Goal: Task Accomplishment & Management: Use online tool/utility

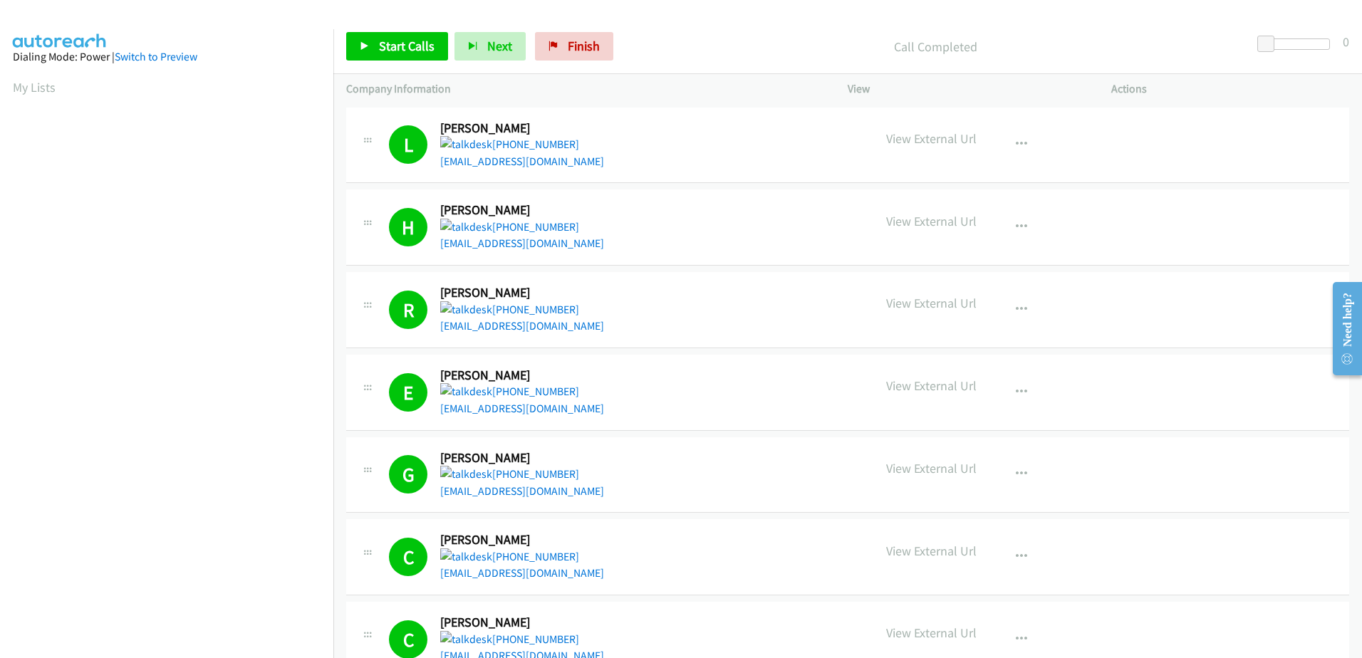
scroll to position [141, 0]
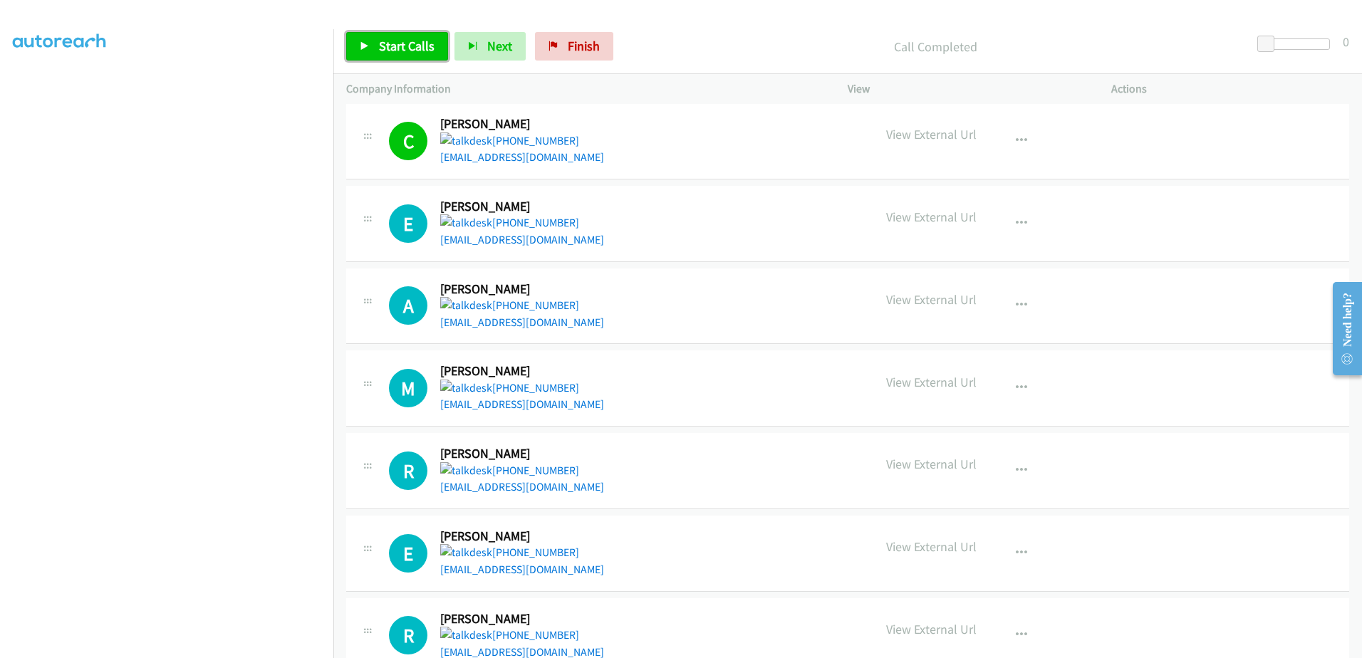
click at [385, 53] on span "Start Calls" at bounding box center [407, 46] width 56 height 16
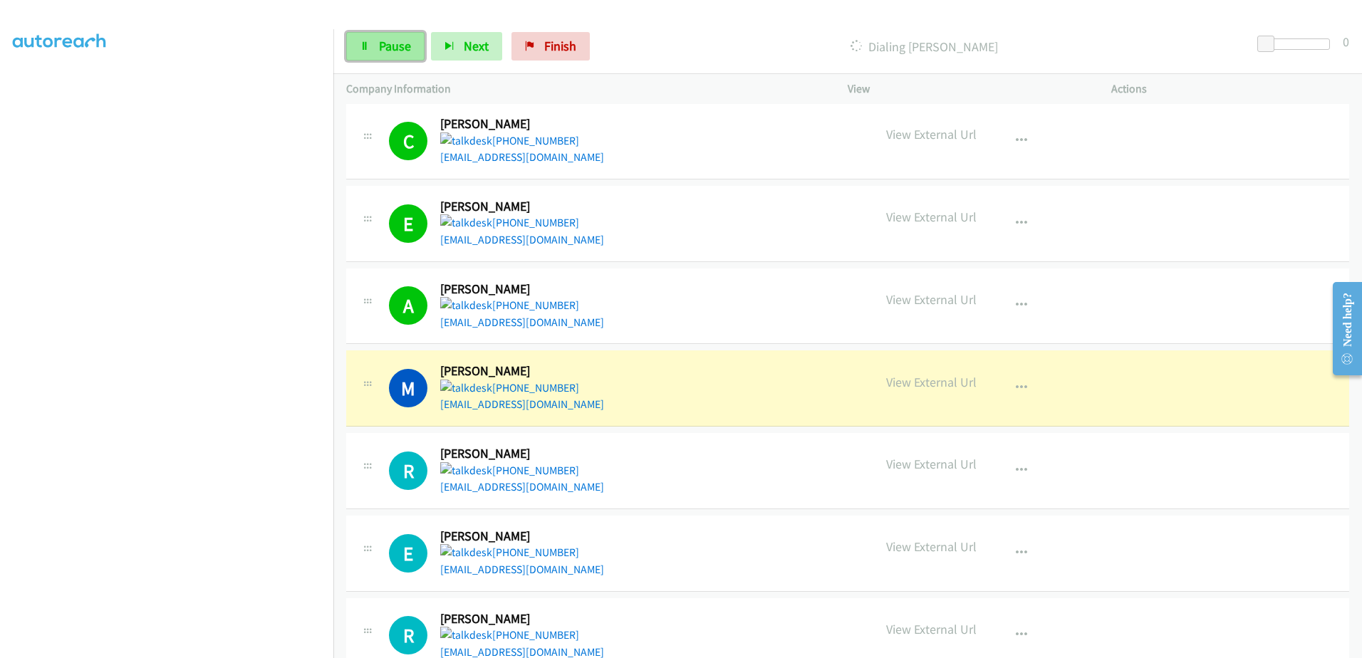
click at [390, 49] on span "Pause" at bounding box center [395, 46] width 32 height 16
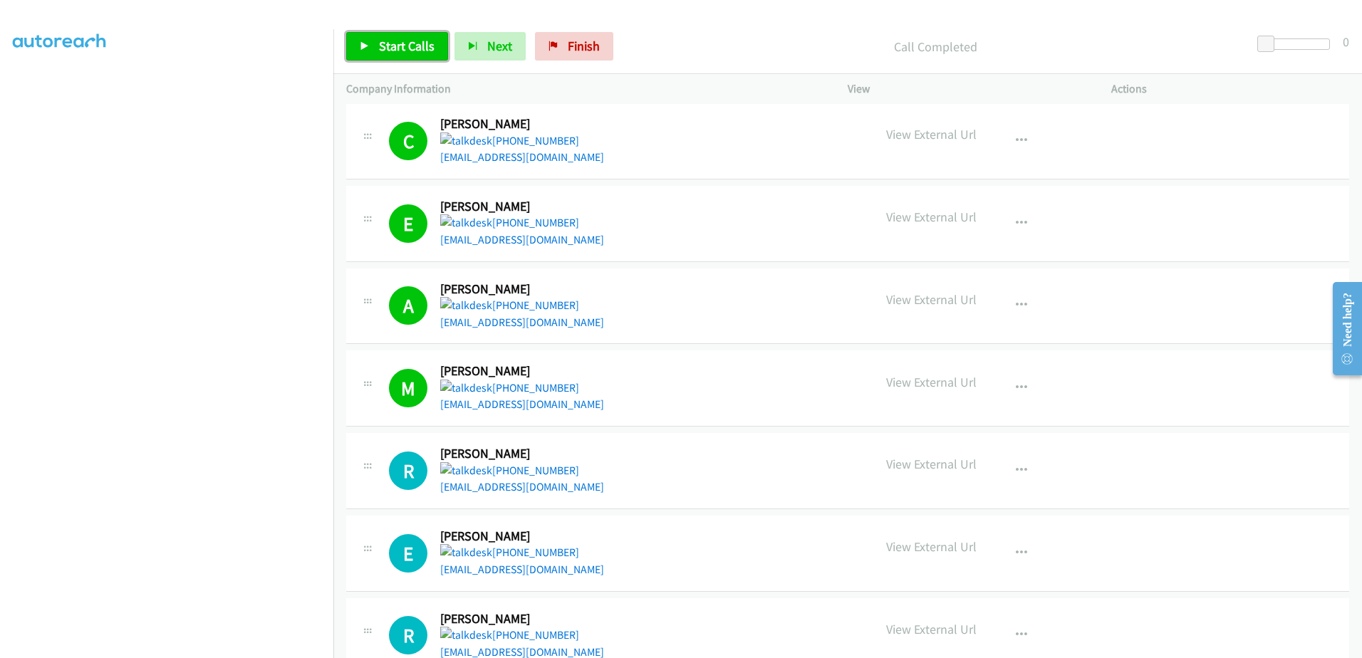
click at [400, 46] on span "Start Calls" at bounding box center [407, 46] width 56 height 16
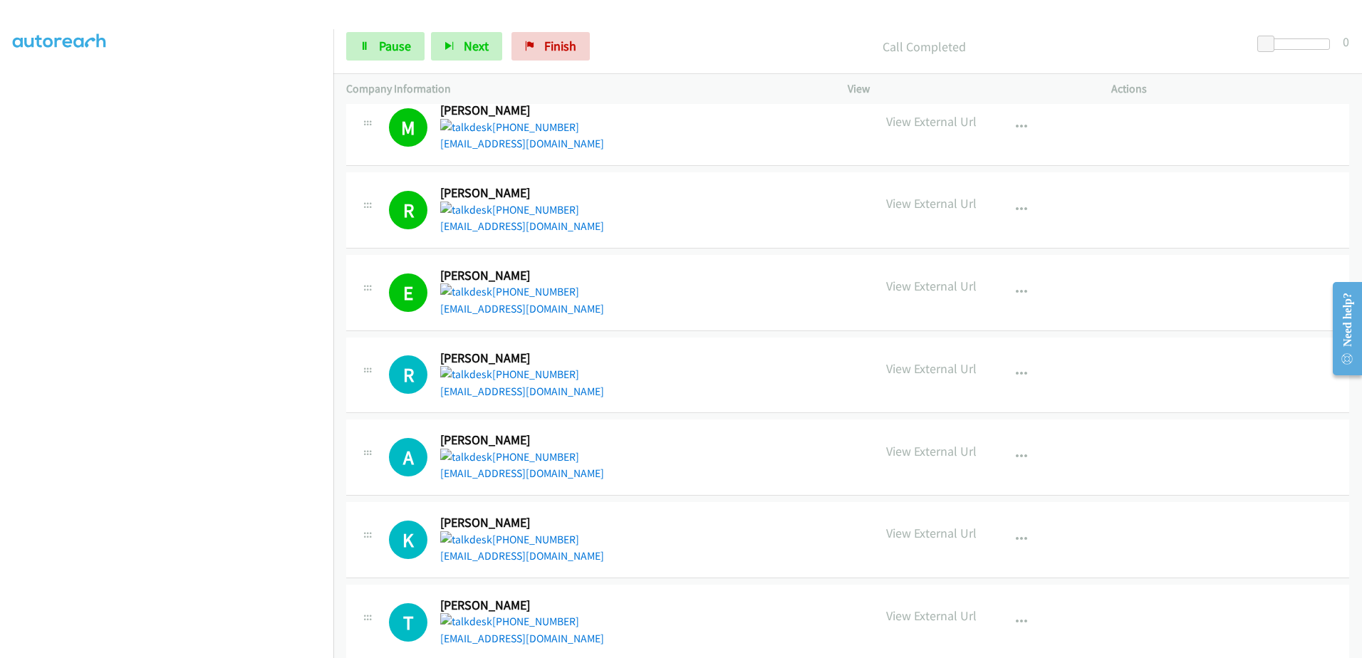
scroll to position [760, 0]
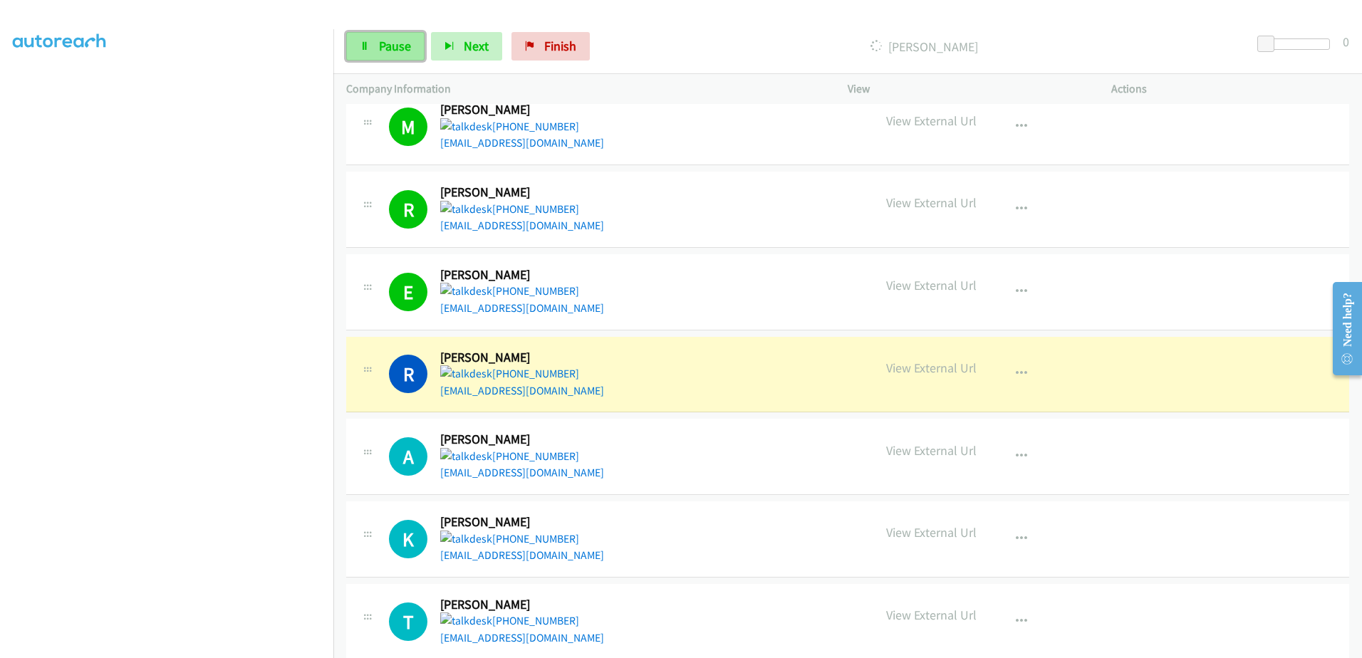
click at [358, 42] on link "Pause" at bounding box center [385, 46] width 78 height 28
click at [416, 48] on span "Start Calls" at bounding box center [407, 46] width 56 height 16
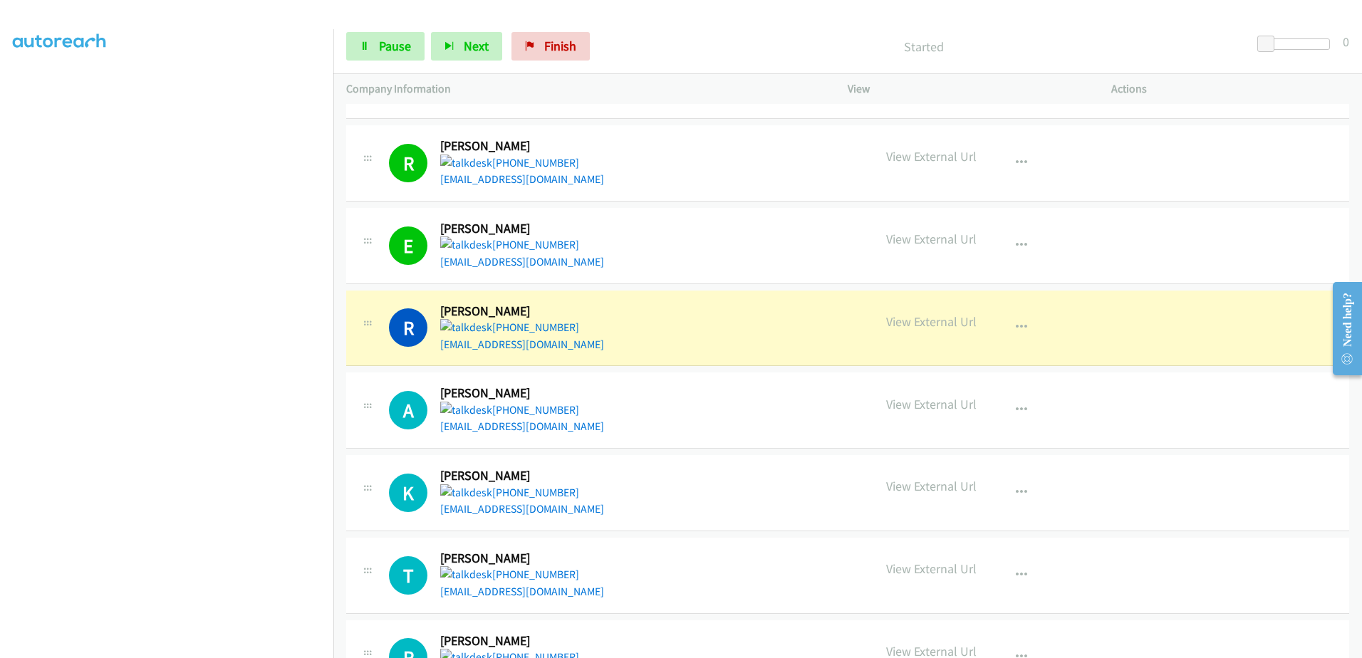
scroll to position [831, 0]
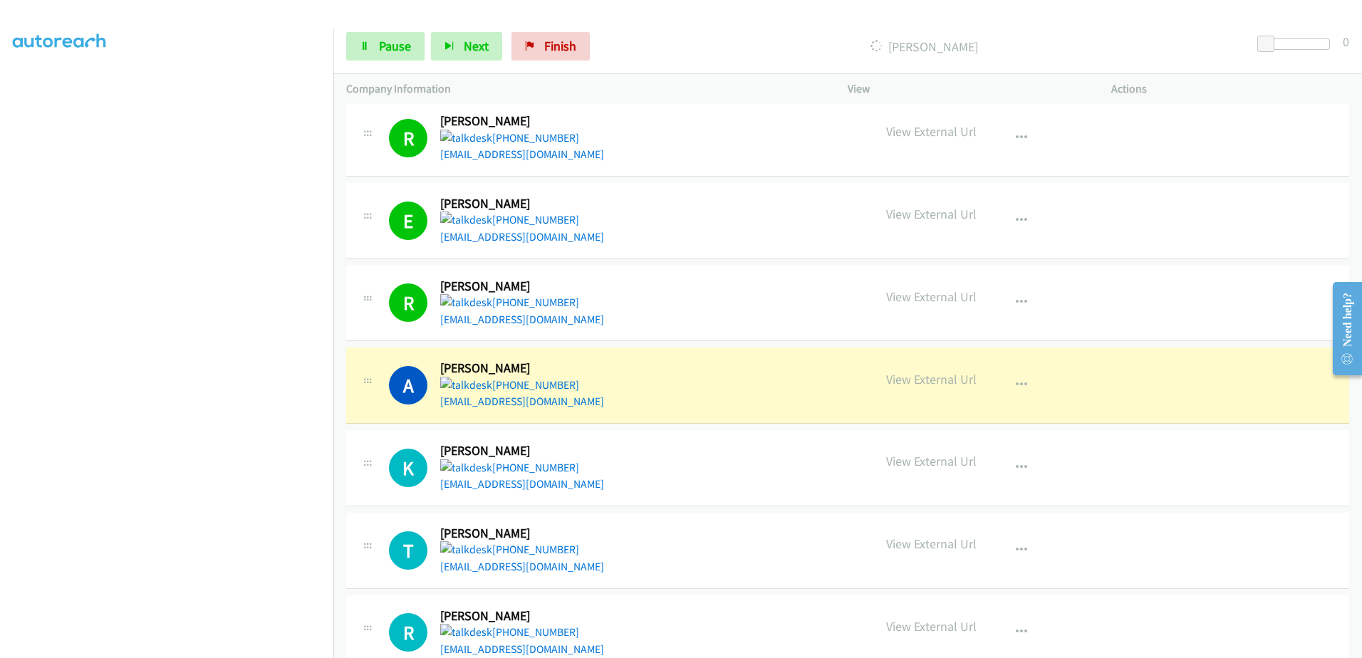
click at [388, 30] on div "Start Calls Pause Next Finish Dialing [PERSON_NAME] 0" at bounding box center [847, 46] width 1029 height 55
click at [399, 41] on span "Pause" at bounding box center [395, 46] width 32 height 16
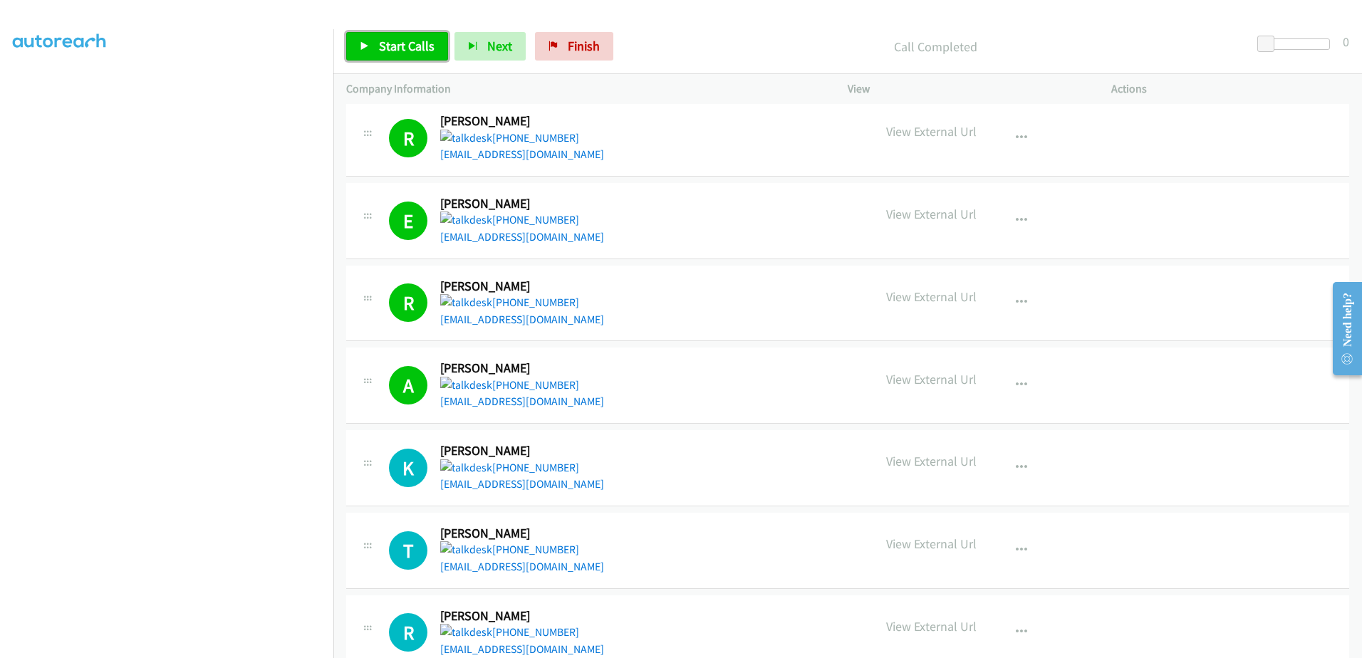
click at [411, 39] on span "Start Calls" at bounding box center [407, 46] width 56 height 16
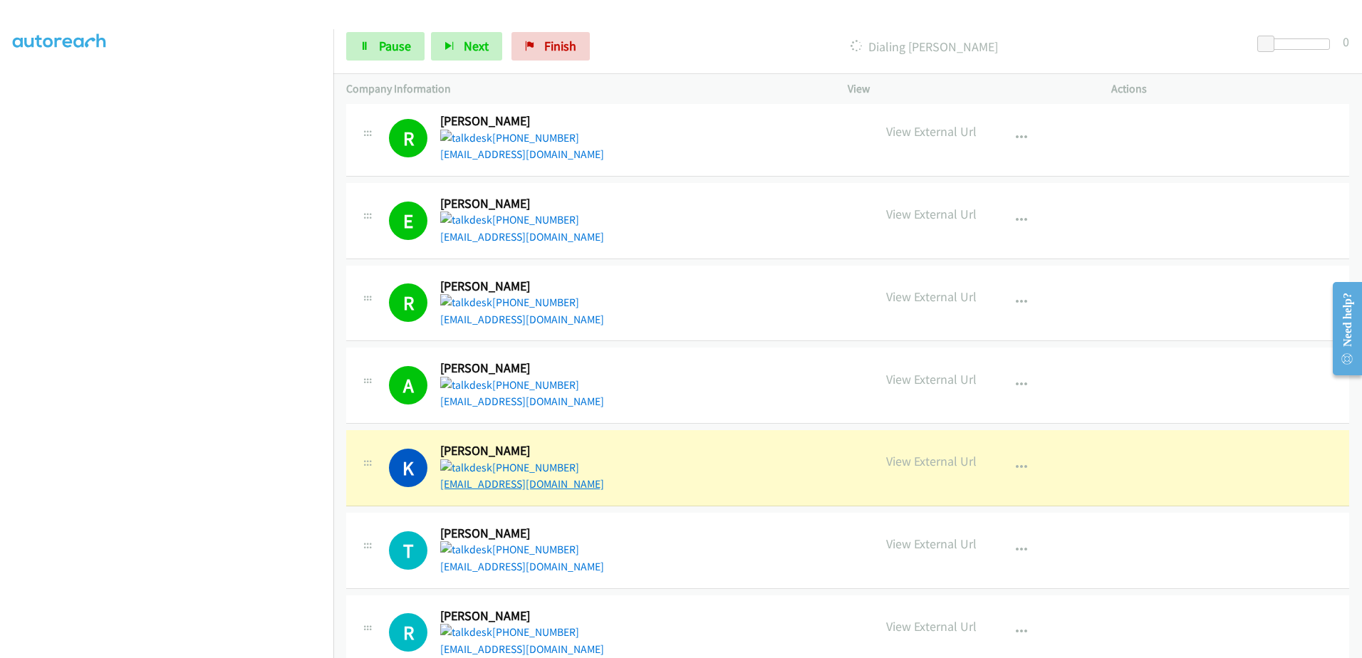
drag, startPoint x: 576, startPoint y: 488, endPoint x: 507, endPoint y: 484, distance: 69.2
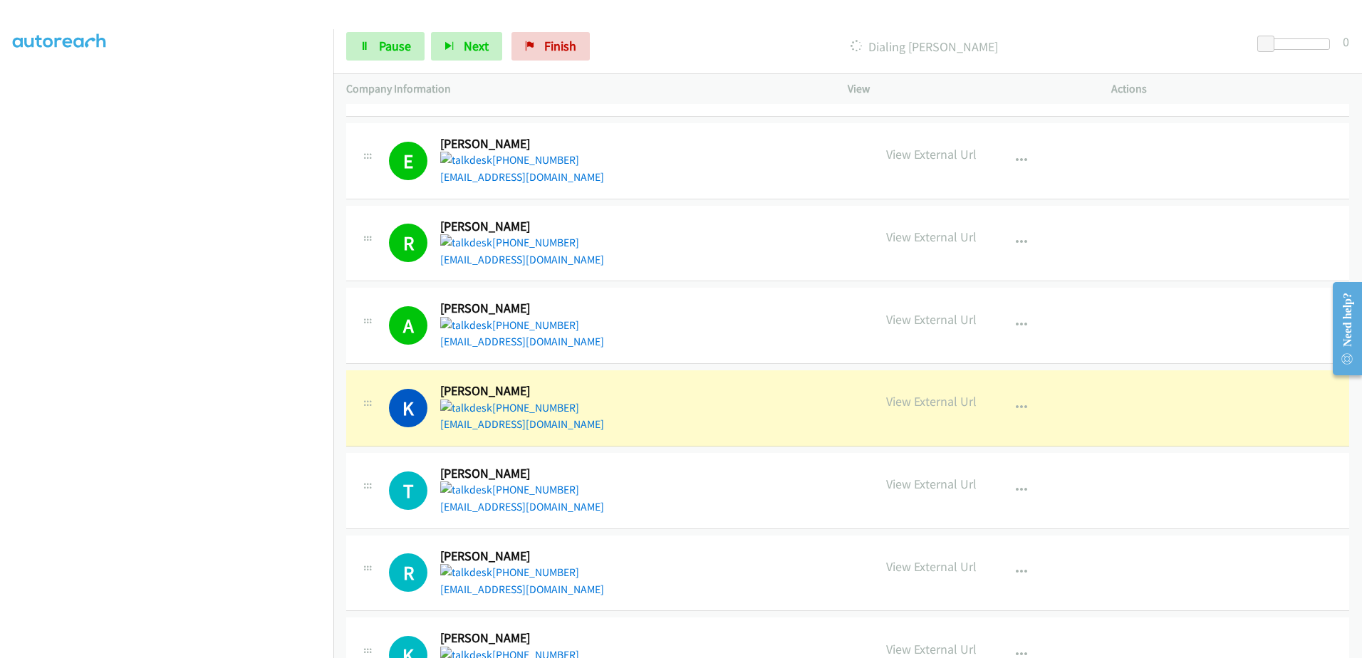
scroll to position [1045, 0]
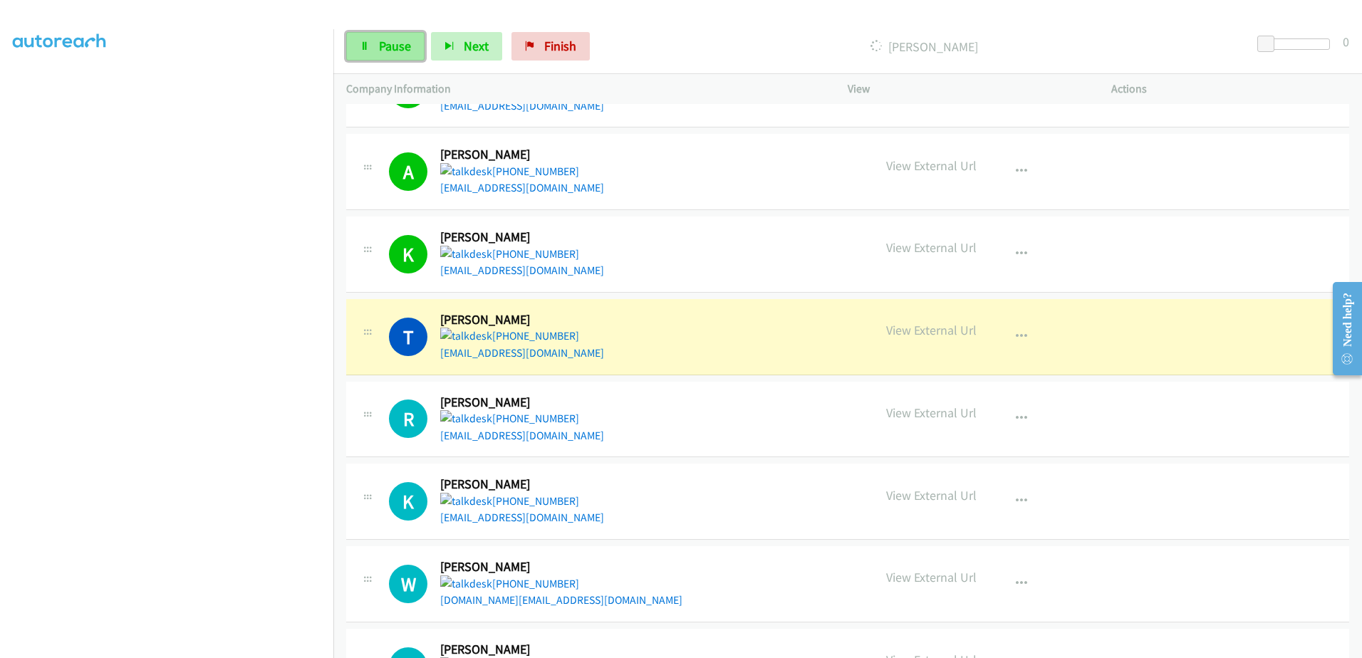
click at [380, 41] on span "Pause" at bounding box center [395, 46] width 32 height 16
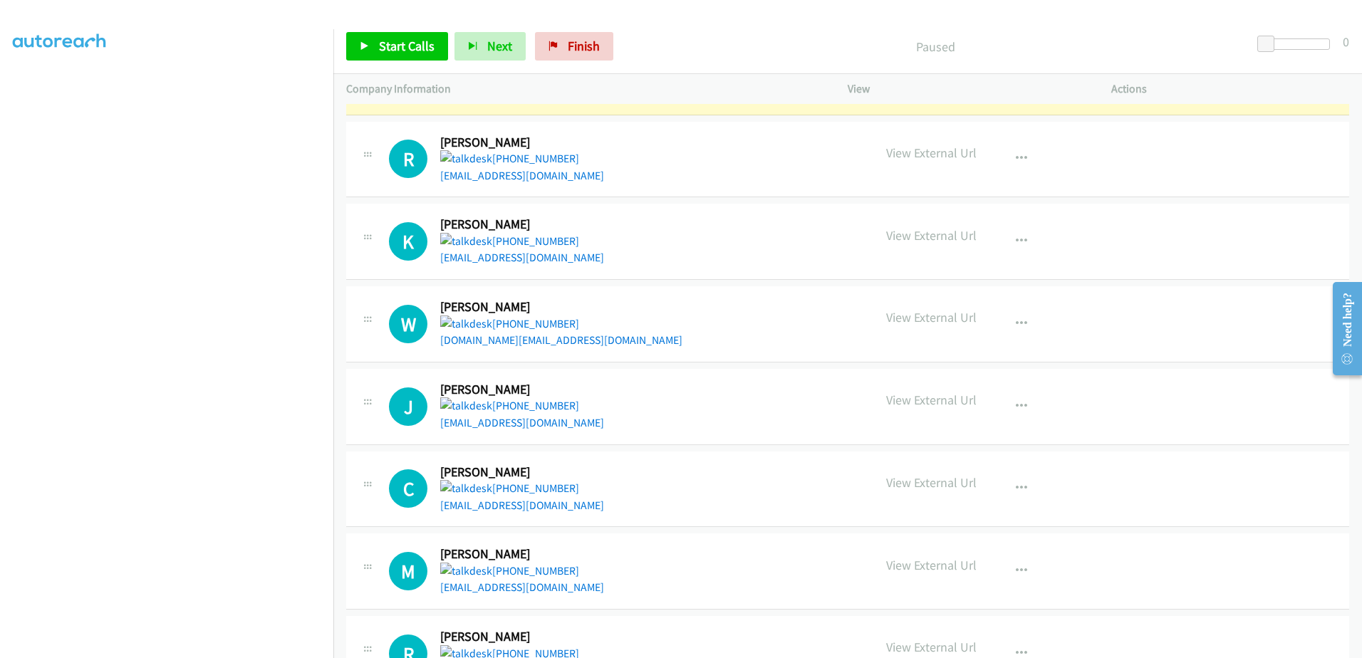
scroll to position [1330, 0]
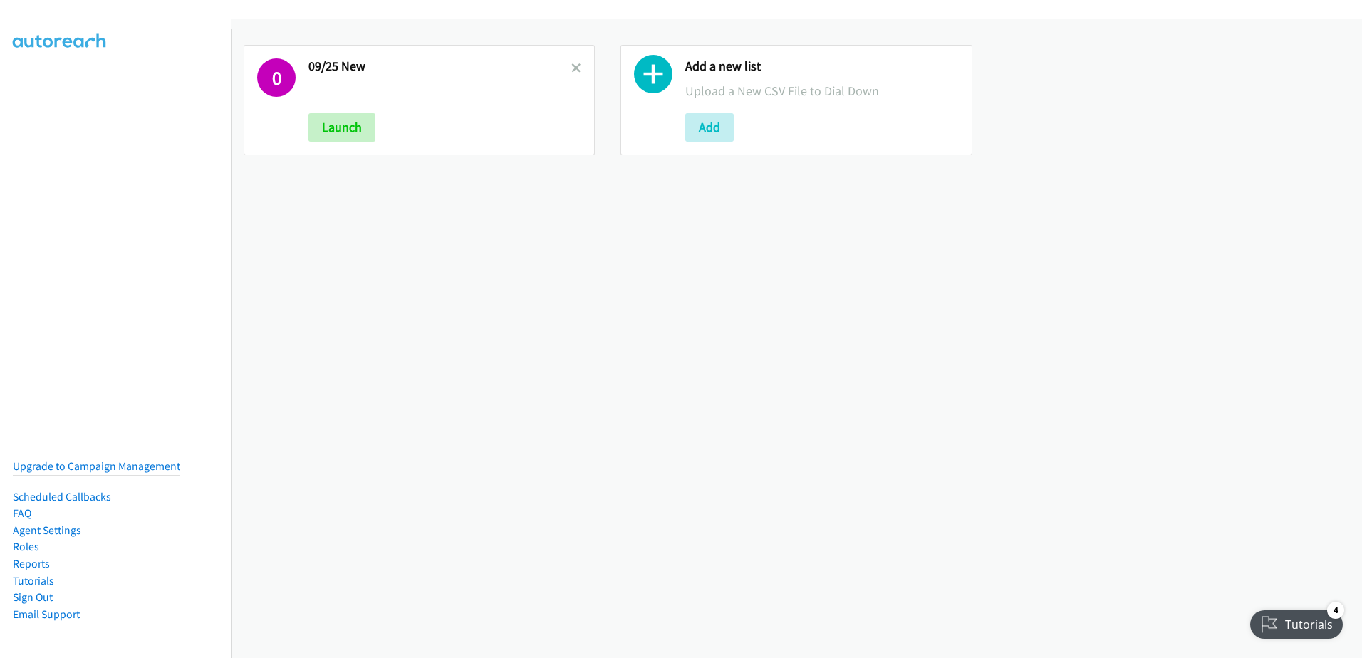
click at [566, 69] on h2 "09/25 New" at bounding box center [439, 66] width 263 height 16
click at [710, 128] on button "Add" at bounding box center [709, 127] width 48 height 28
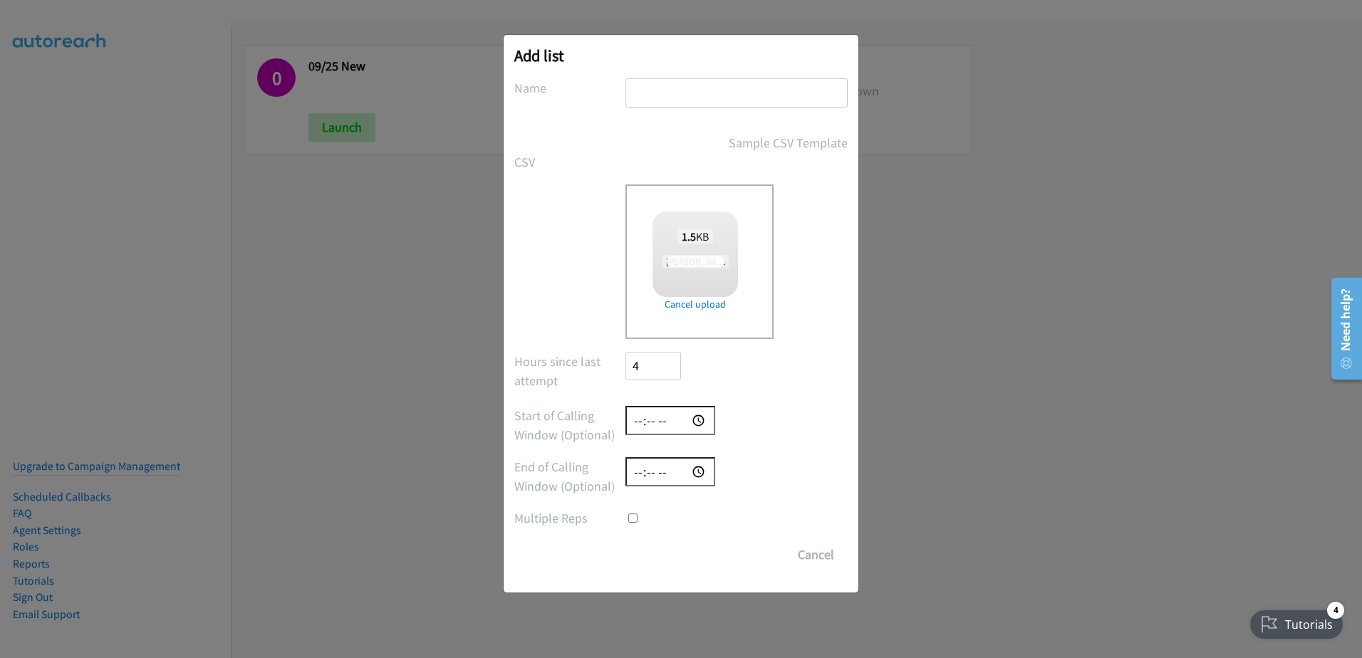
checkbox input "true"
click at [676, 96] on input "text" at bounding box center [736, 92] width 222 height 29
type input "new"
click at [679, 551] on input "Save List" at bounding box center [662, 555] width 75 height 28
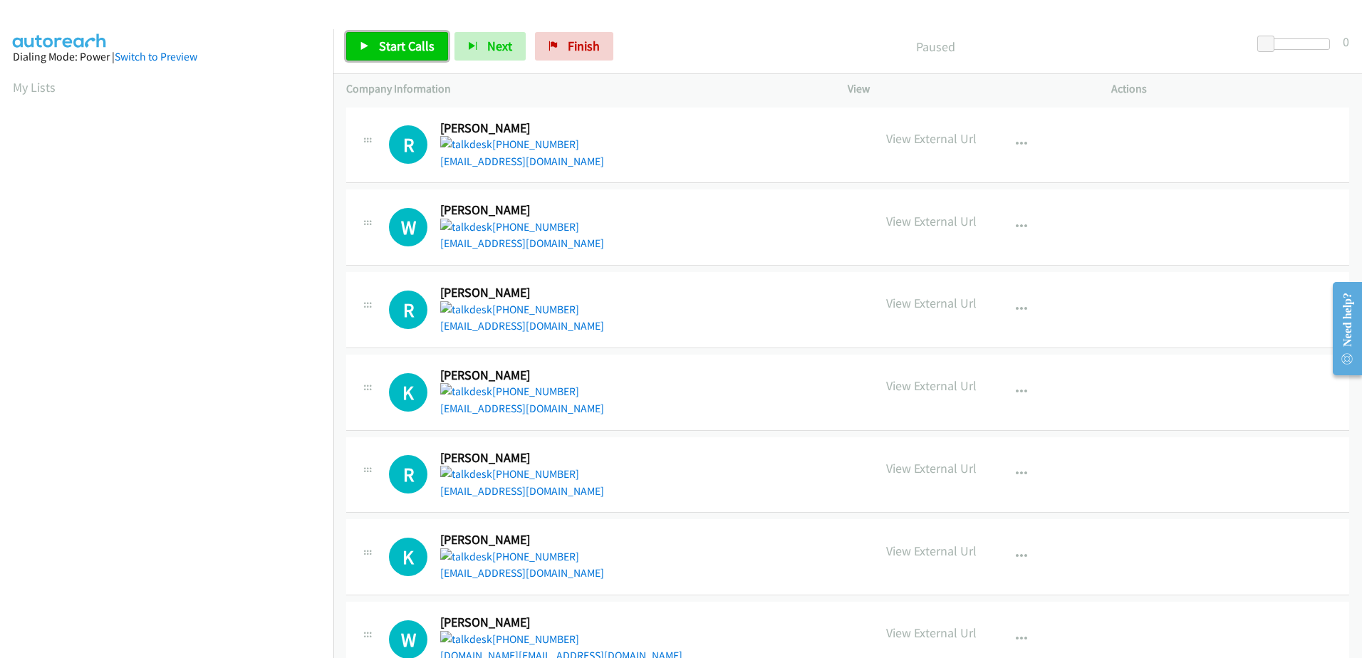
click at [395, 53] on span "Start Calls" at bounding box center [407, 46] width 56 height 16
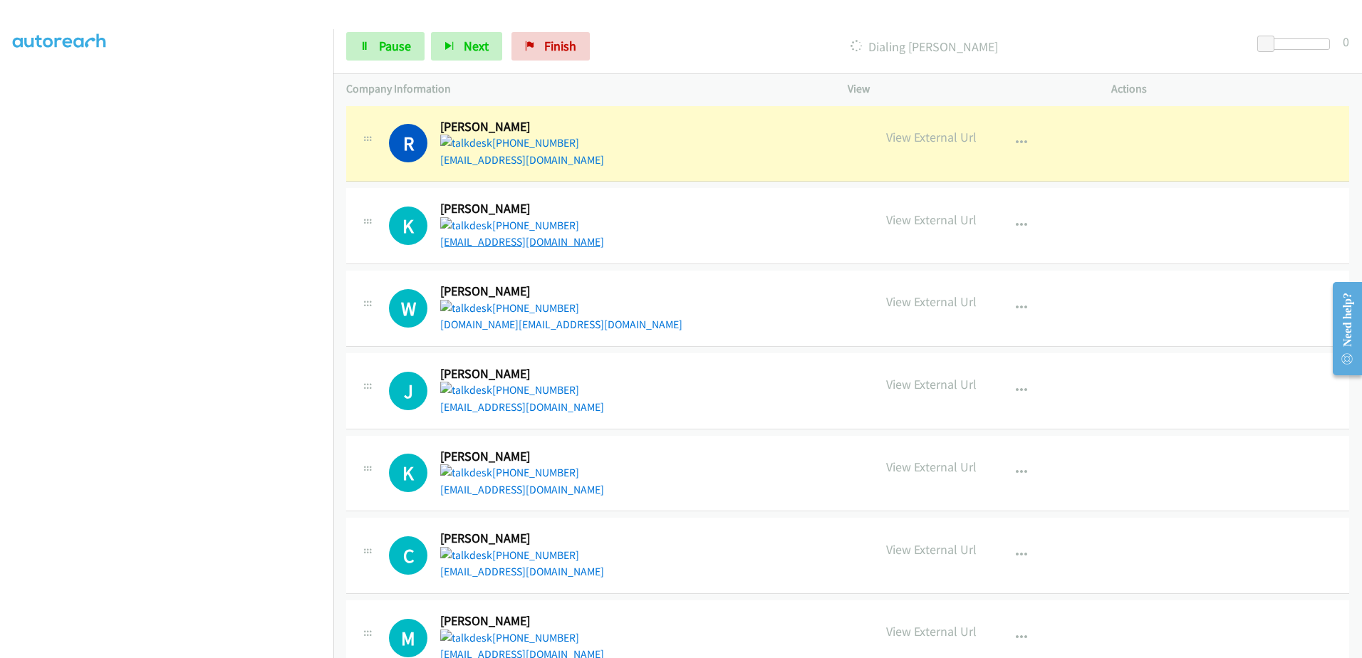
scroll to position [356, 0]
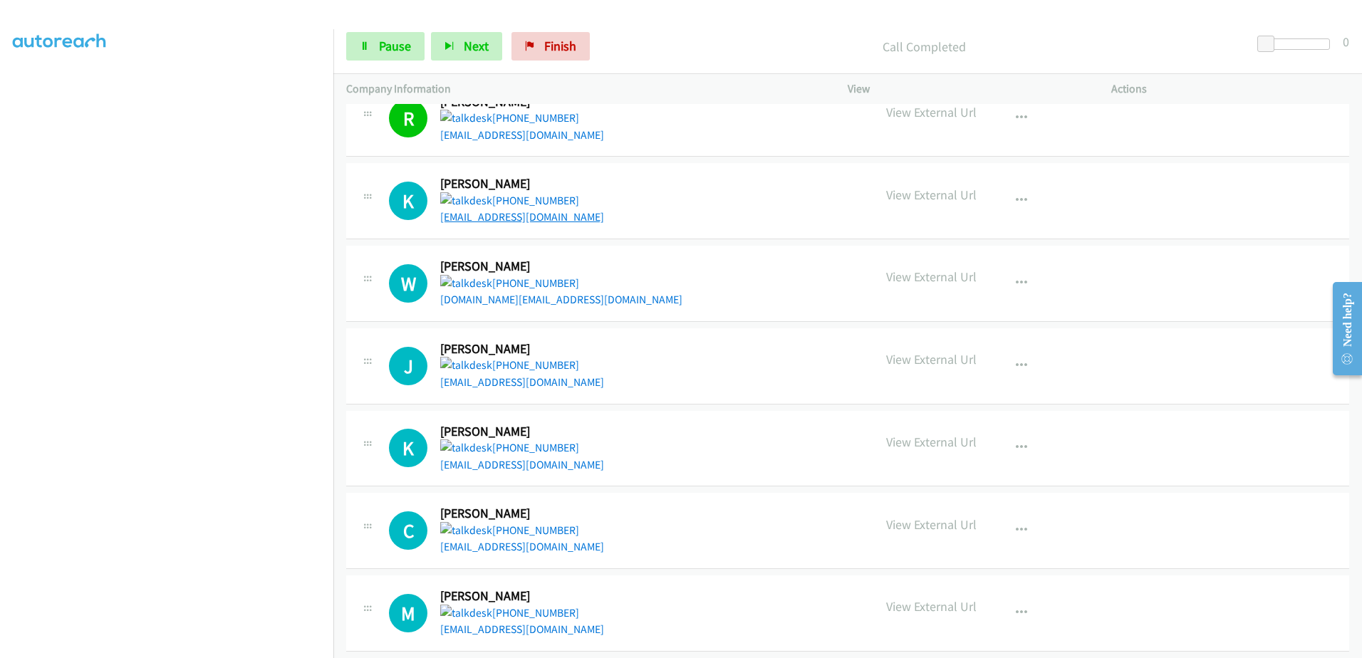
drag, startPoint x: 521, startPoint y: 210, endPoint x: 470, endPoint y: 217, distance: 51.7
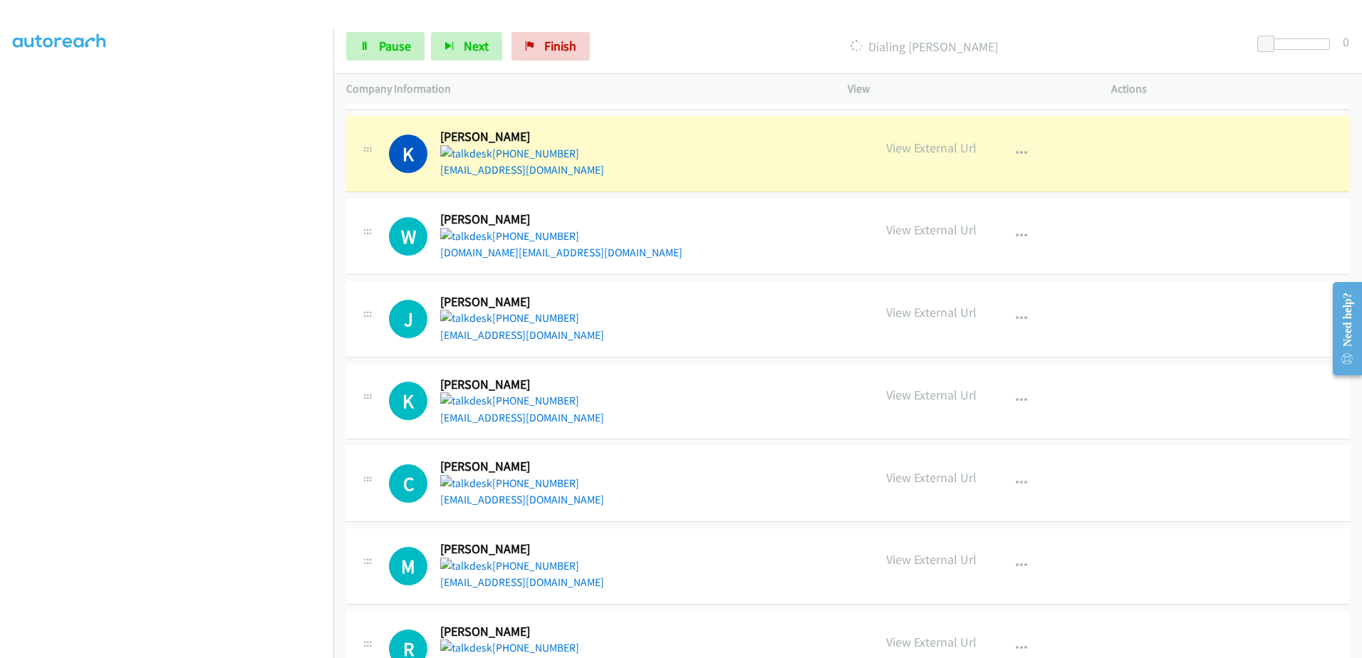
scroll to position [427, 0]
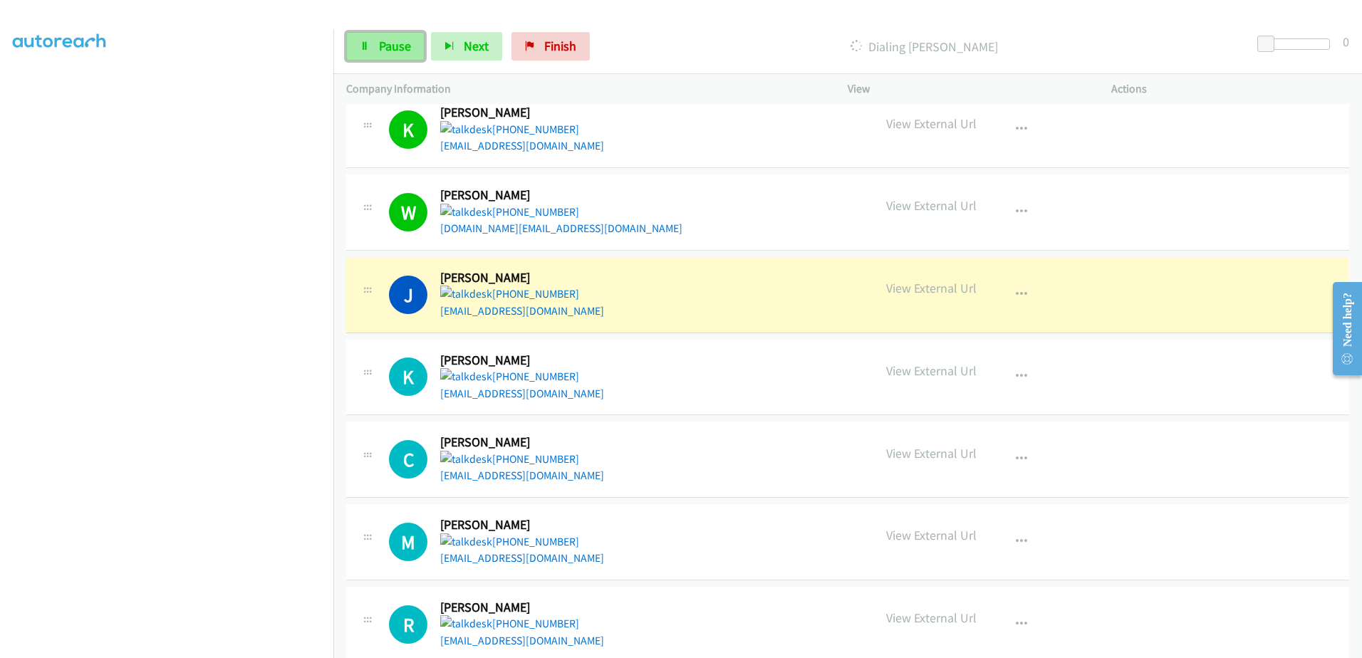
click at [363, 36] on link "Pause" at bounding box center [385, 46] width 78 height 28
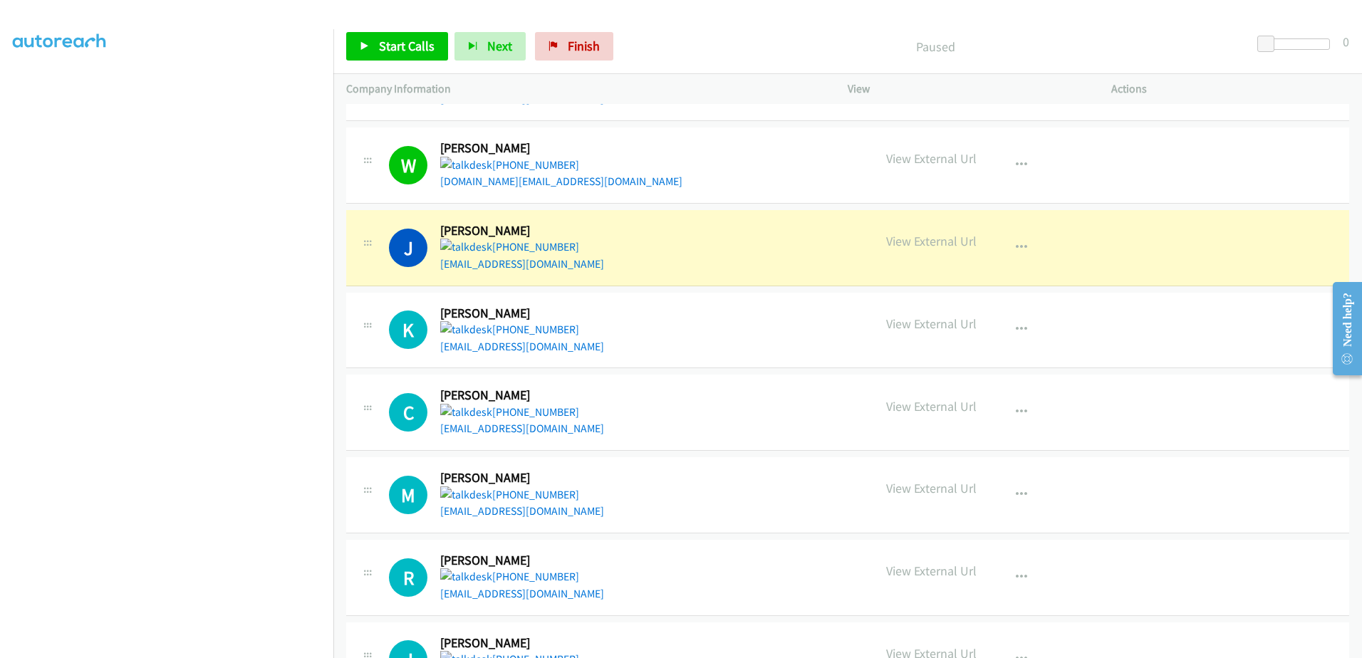
scroll to position [499, 0]
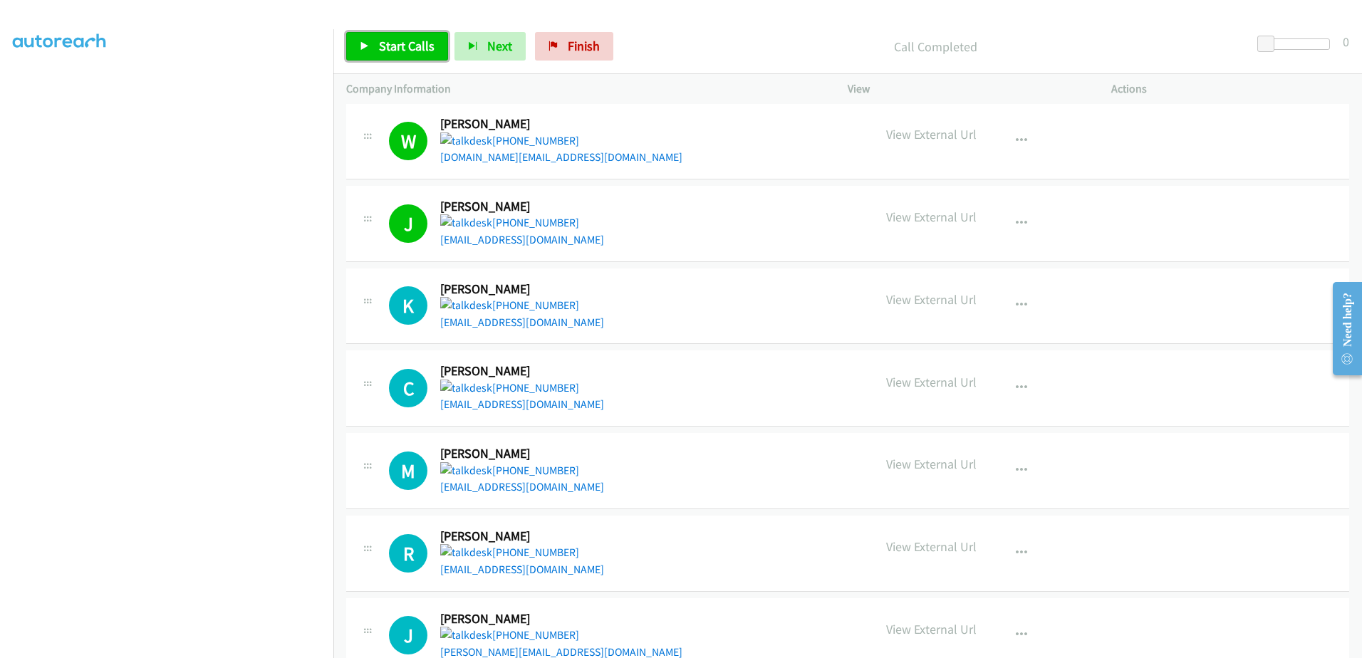
click at [395, 42] on span "Start Calls" at bounding box center [407, 46] width 56 height 16
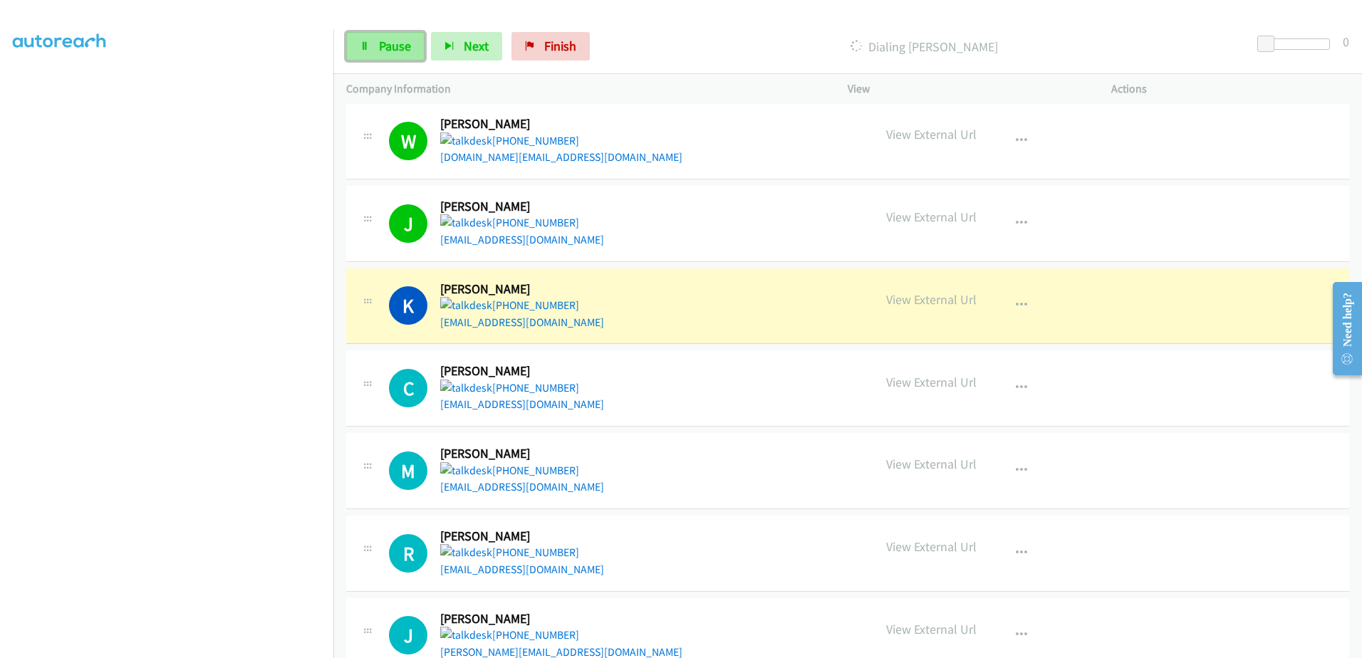
click at [383, 45] on span "Pause" at bounding box center [395, 46] width 32 height 16
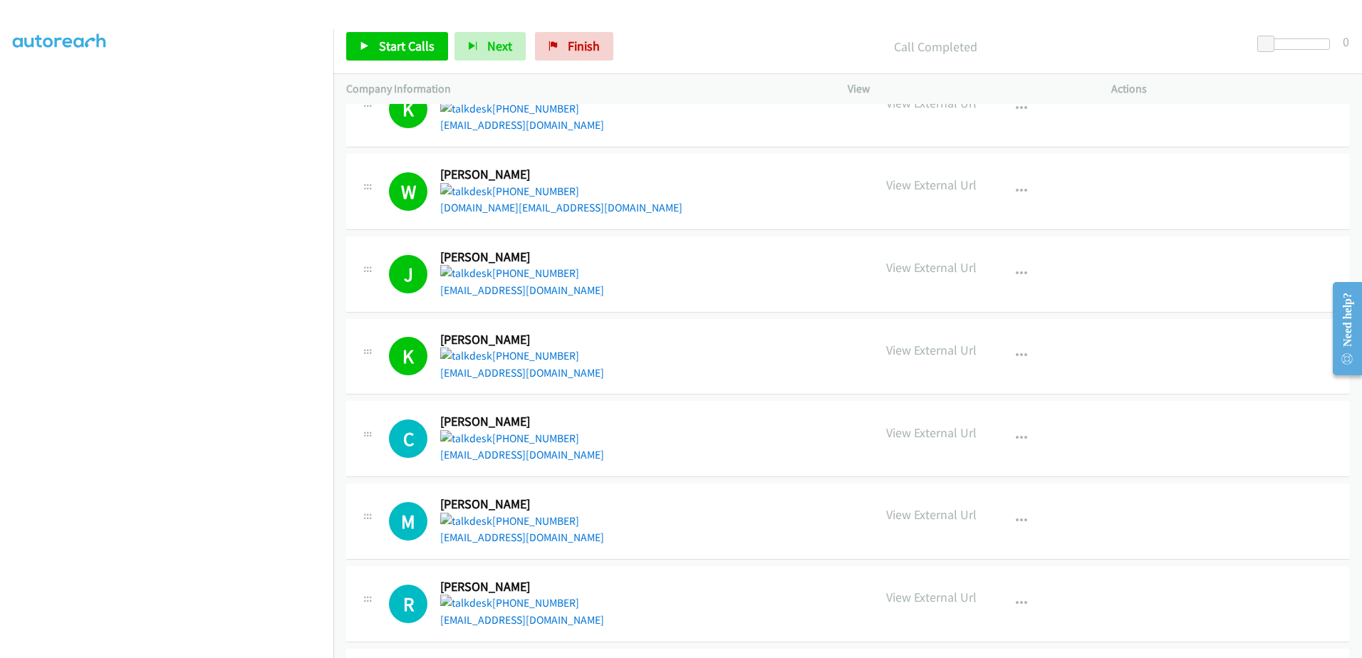
scroll to position [516, 0]
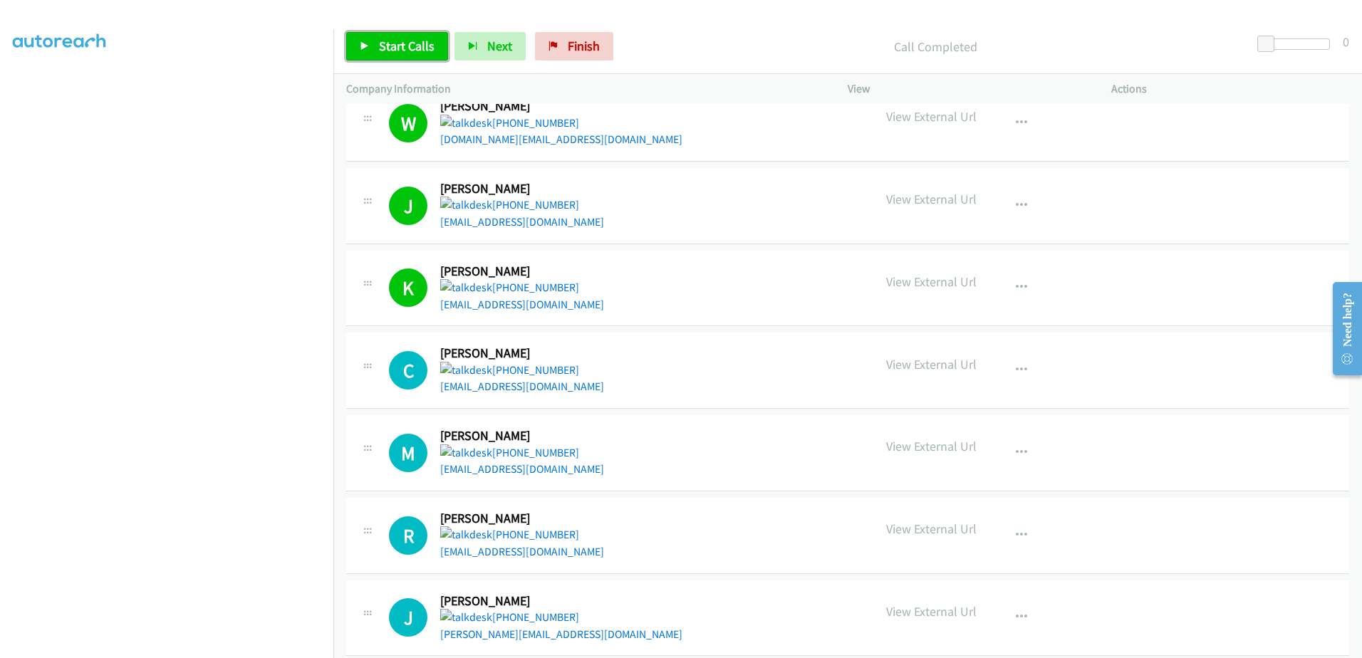
click at [393, 45] on span "Start Calls" at bounding box center [407, 46] width 56 height 16
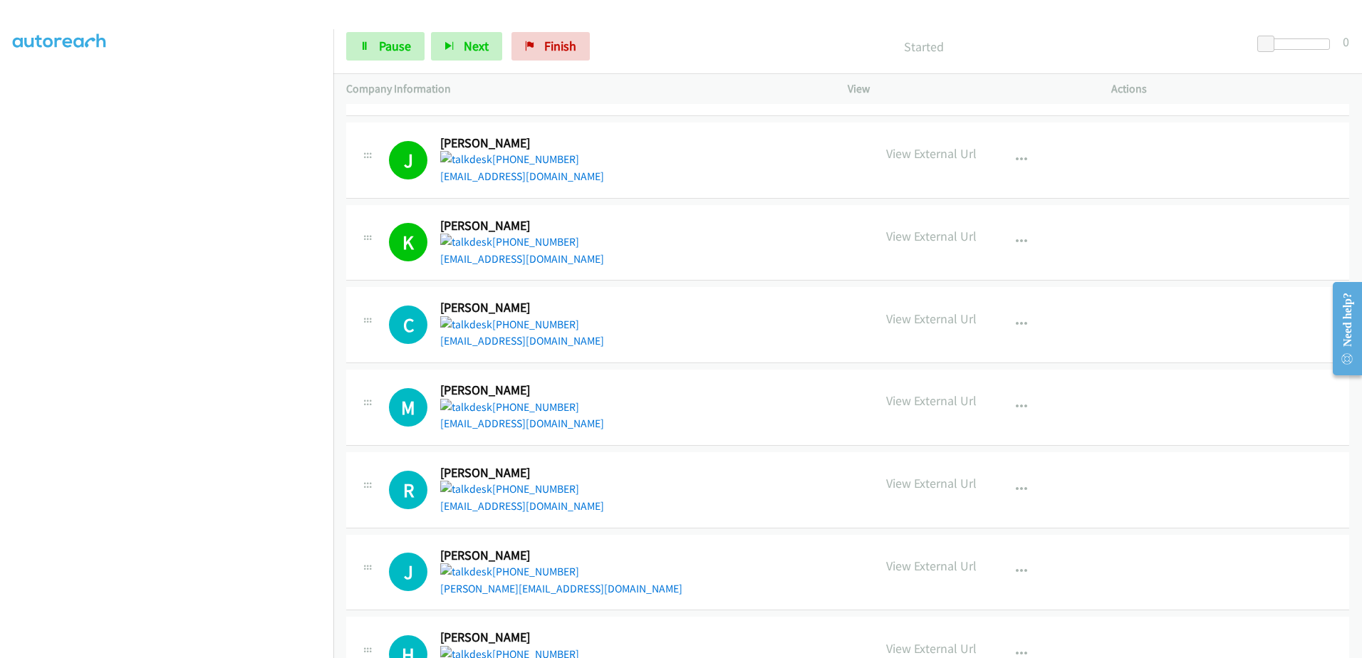
scroll to position [588, 0]
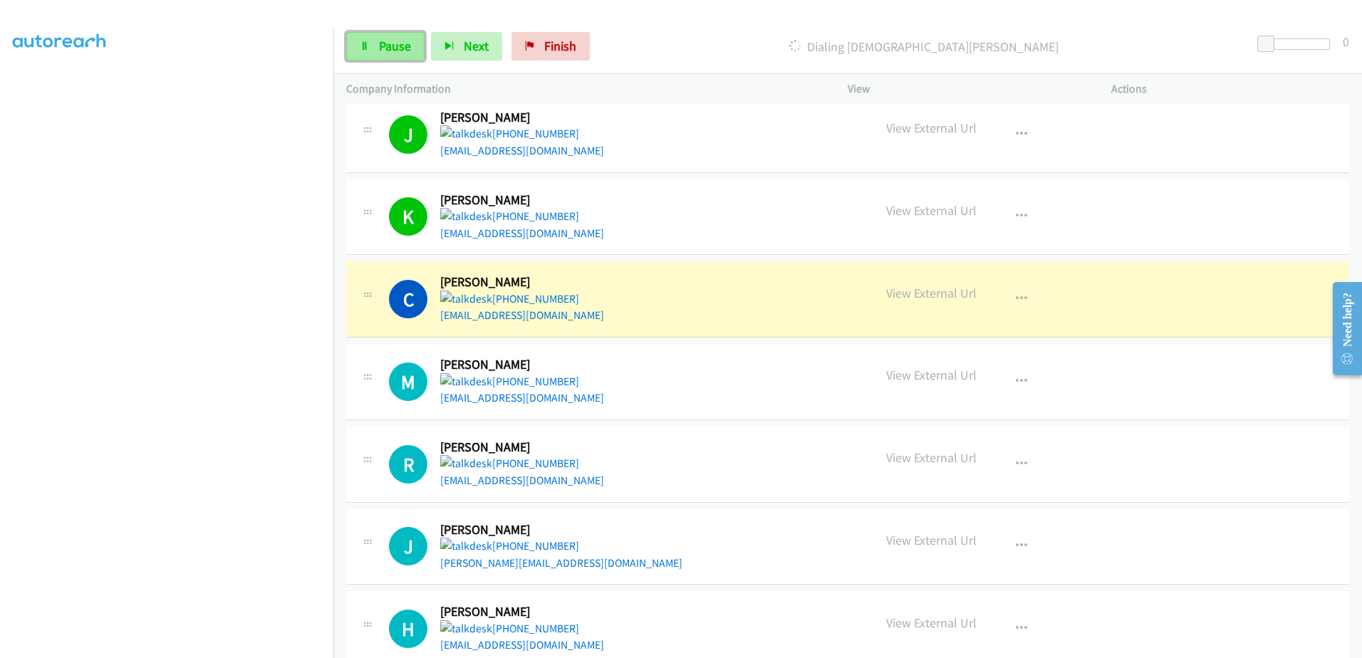
click at [356, 42] on link "Pause" at bounding box center [385, 46] width 78 height 28
